Goal: Use online tool/utility: Utilize a website feature to perform a specific function

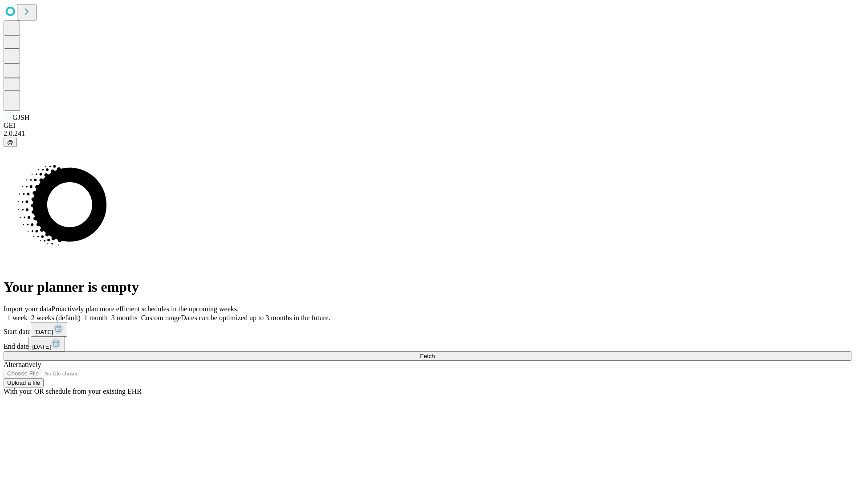
click at [435, 353] on span "Fetch" at bounding box center [427, 356] width 15 height 7
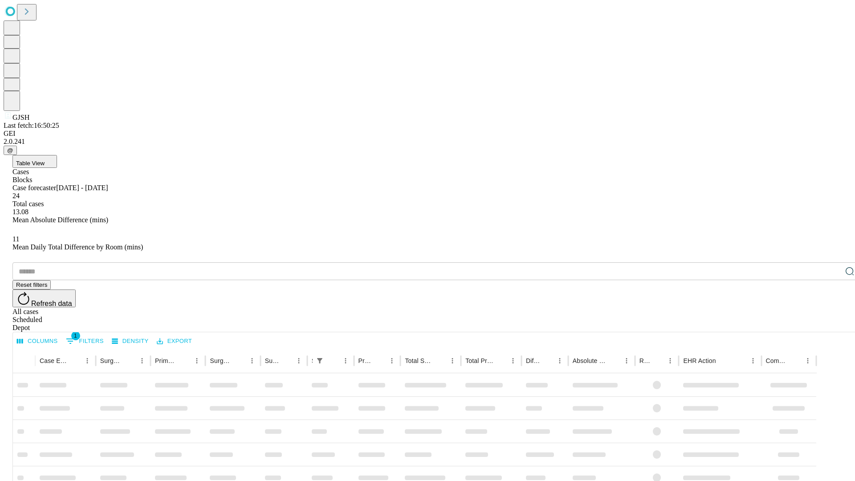
click at [45, 160] on span "Table View" at bounding box center [30, 163] width 29 height 7
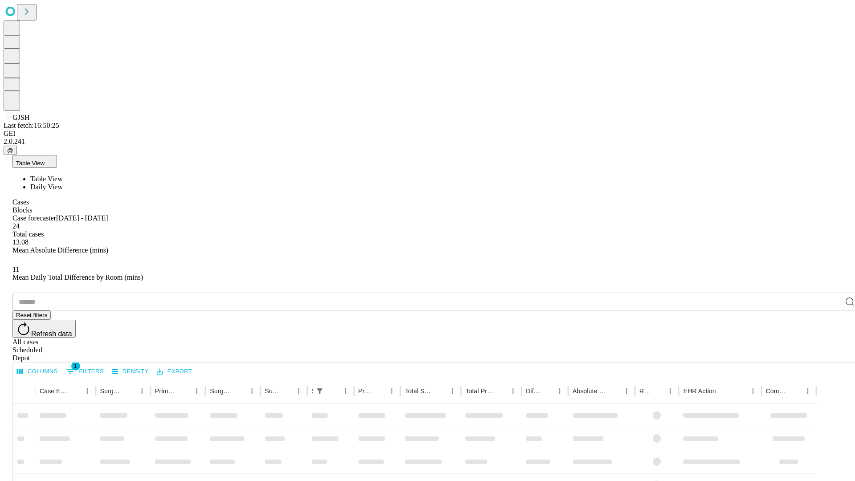
click at [63, 183] on span "Daily View" at bounding box center [46, 187] width 33 height 8
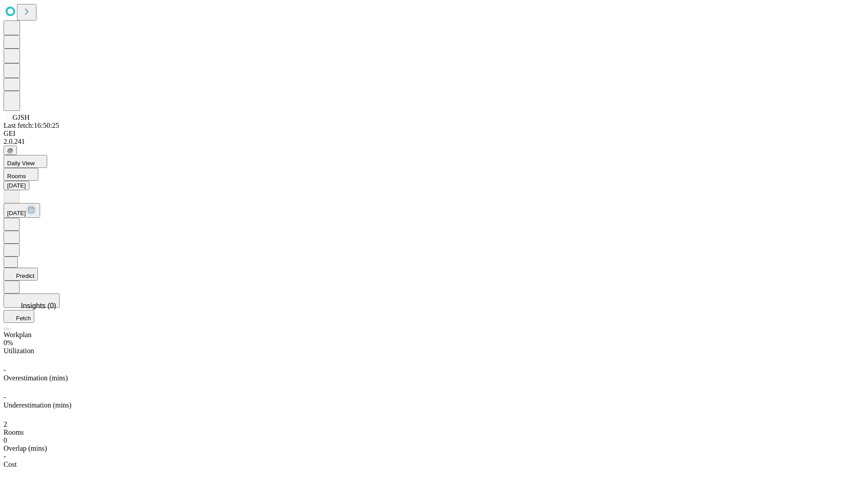
click at [38, 268] on button "Predict" at bounding box center [21, 274] width 34 height 13
